Goal: Task Accomplishment & Management: Use online tool/utility

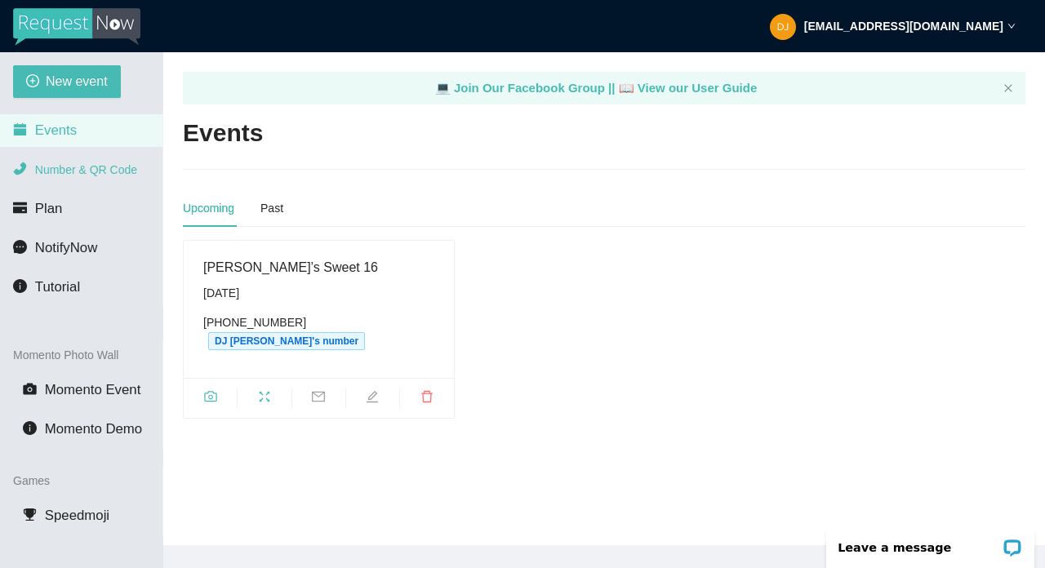
click at [75, 161] on li "Number & QR Code" at bounding box center [81, 169] width 162 height 33
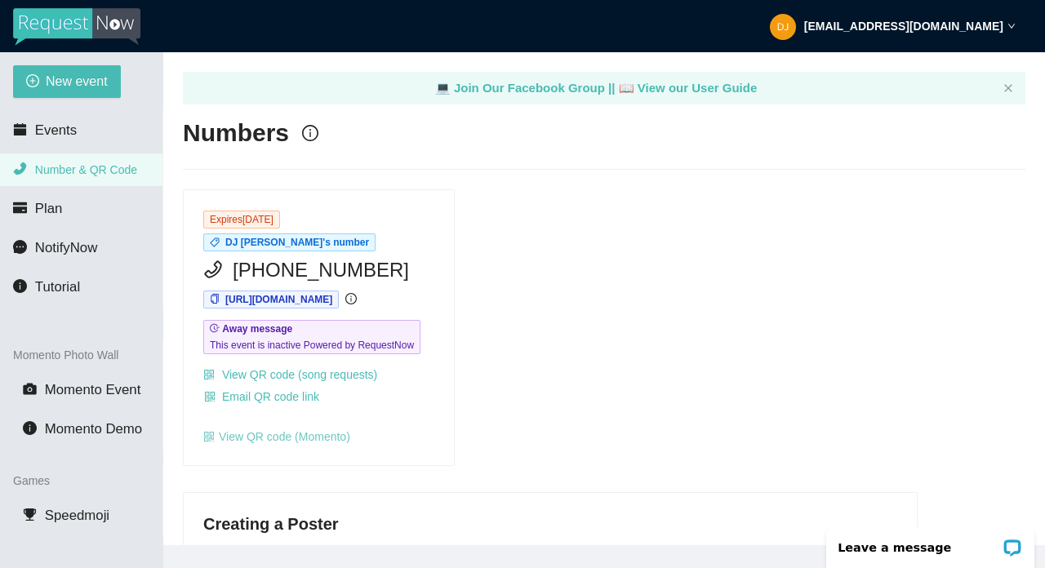
click at [282, 443] on link "View QR code (Momento)" at bounding box center [276, 436] width 147 height 13
